Goal: Find specific page/section: Find specific page/section

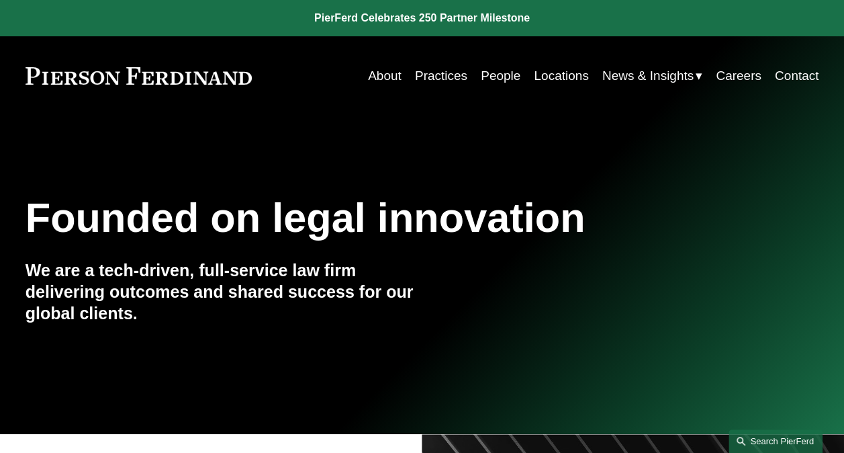
click at [757, 437] on link "Search this site" at bounding box center [776, 441] width 94 height 24
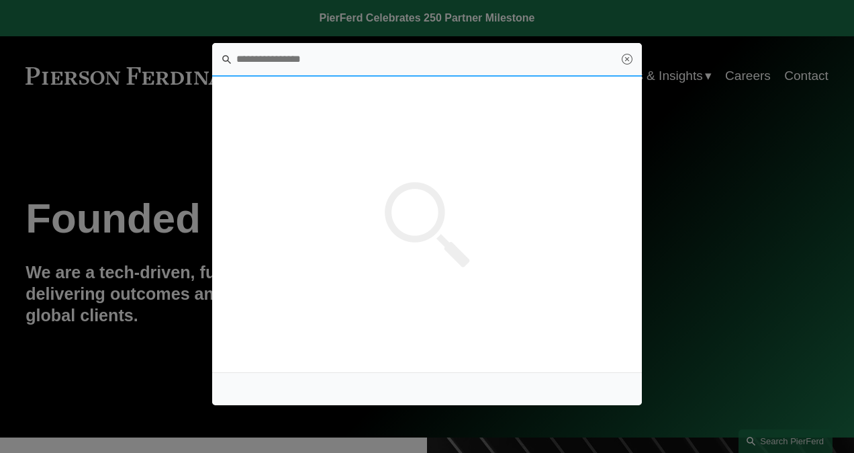
click at [281, 53] on input "Search this site" at bounding box center [427, 60] width 430 height 34
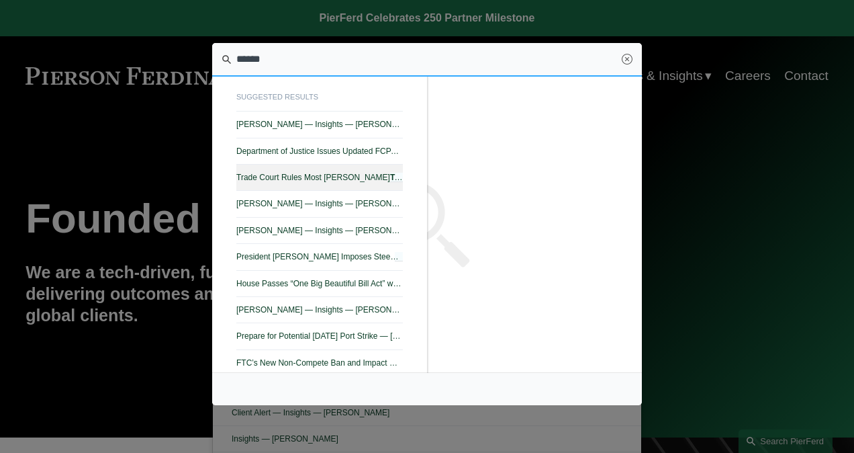
click at [332, 180] on span "Trade Court Rules Most Trump Tariffs Illegal — Pierson Ferdinand LLP" at bounding box center [319, 177] width 167 height 9
type input "******"
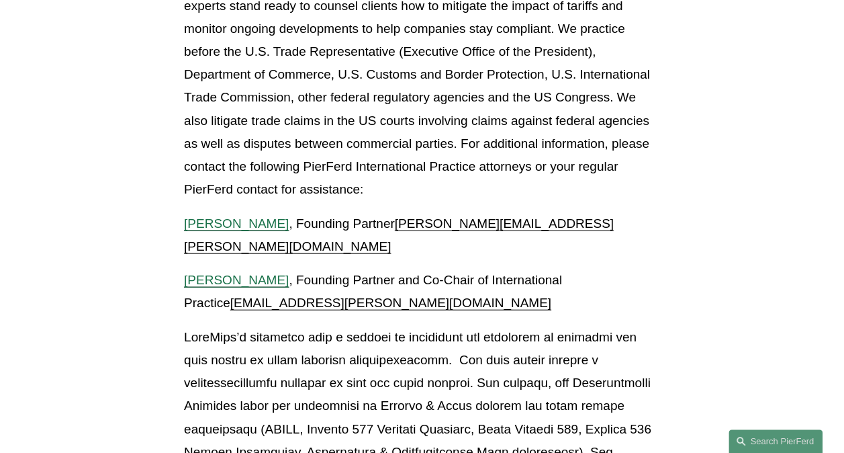
scroll to position [1411, 0]
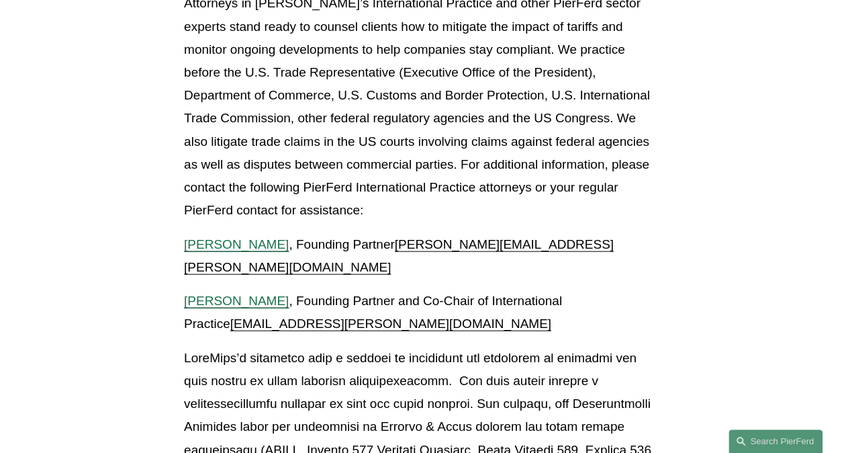
click at [234, 237] on span "[PERSON_NAME]" at bounding box center [236, 244] width 105 height 14
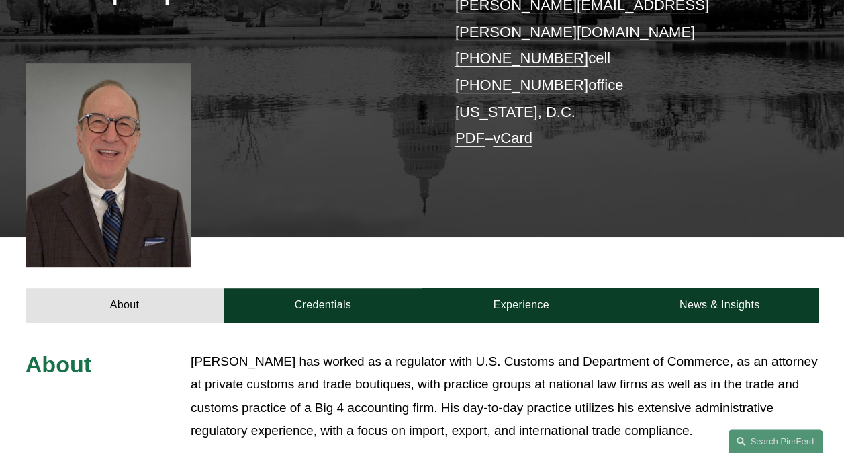
scroll to position [336, 0]
